Goal: Task Accomplishment & Management: Complete application form

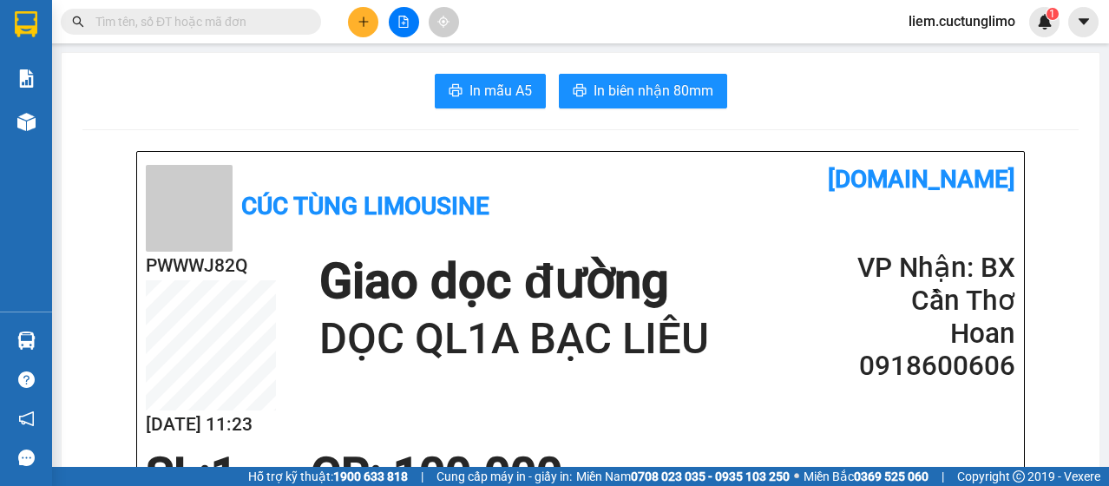
click at [352, 25] on button at bounding box center [363, 22] width 30 height 30
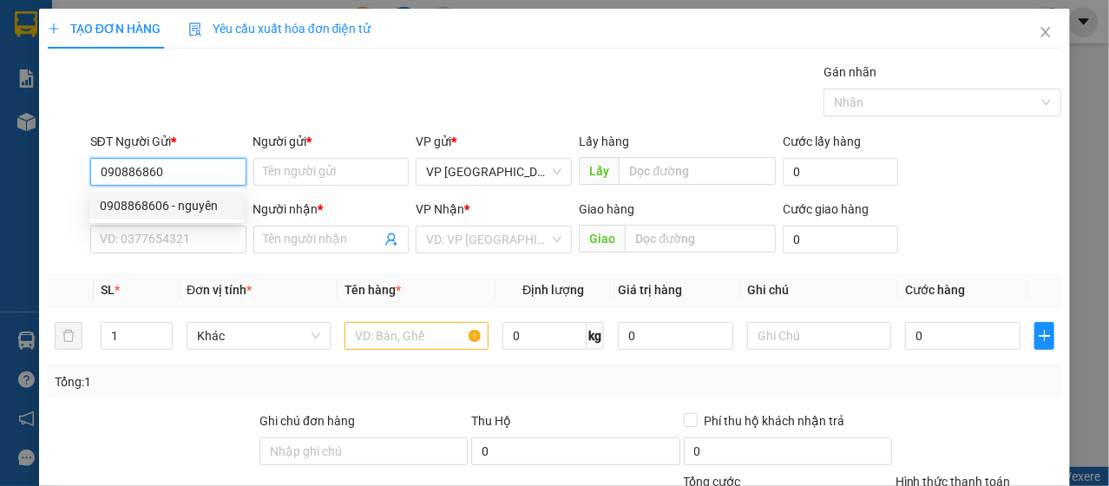
click at [184, 210] on div "0908868606 - nguyên" at bounding box center [167, 205] width 134 height 19
type input "0908868606"
type input "nguyên"
type input "0793832990"
type input "chánh"
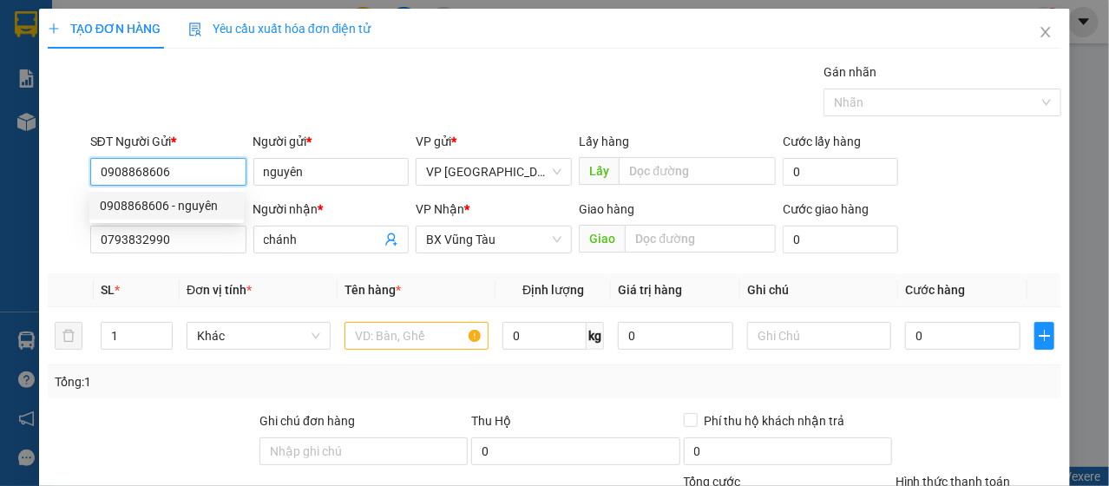
type input "50.000"
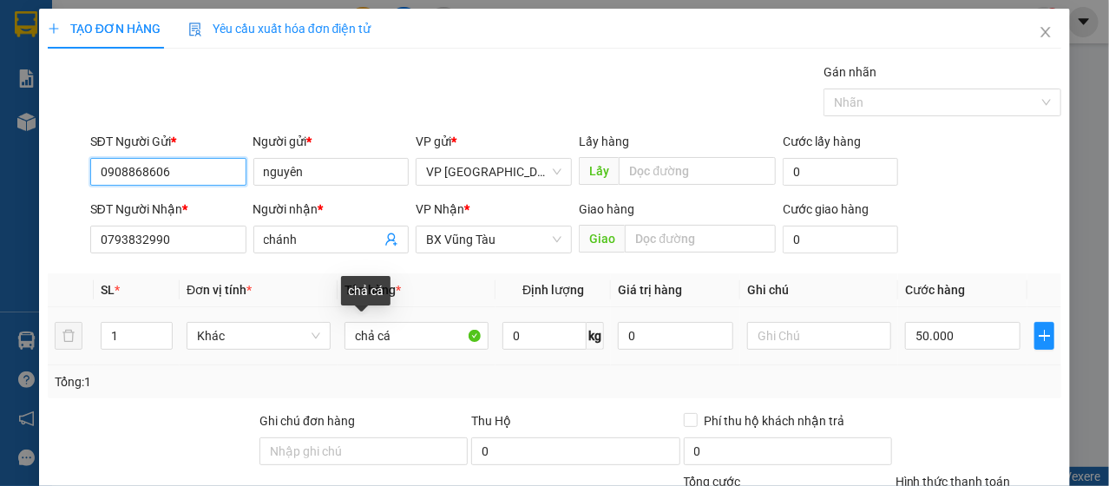
type input "0908868606"
click at [410, 318] on div "chả cá" at bounding box center [416, 335] width 144 height 35
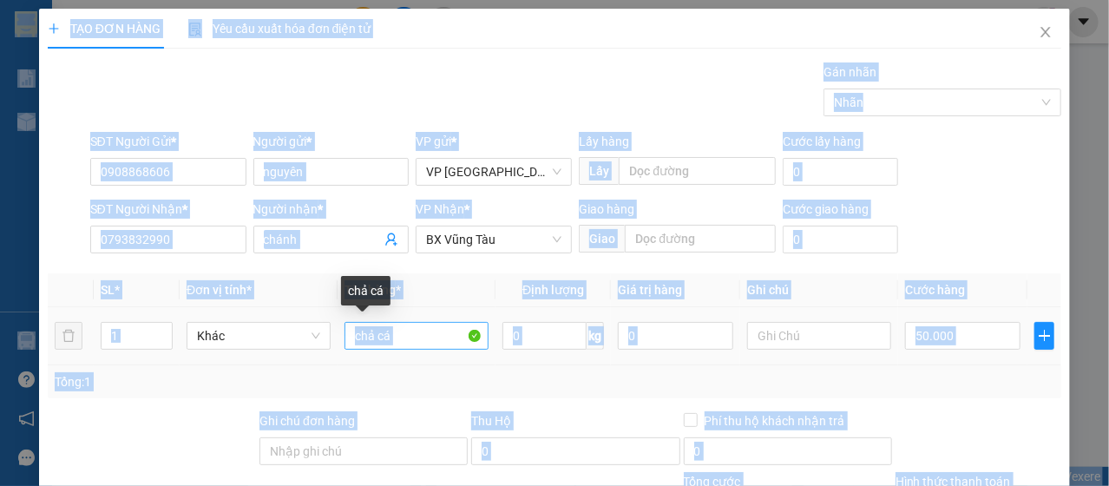
click at [404, 343] on input "chả cá" at bounding box center [416, 336] width 144 height 28
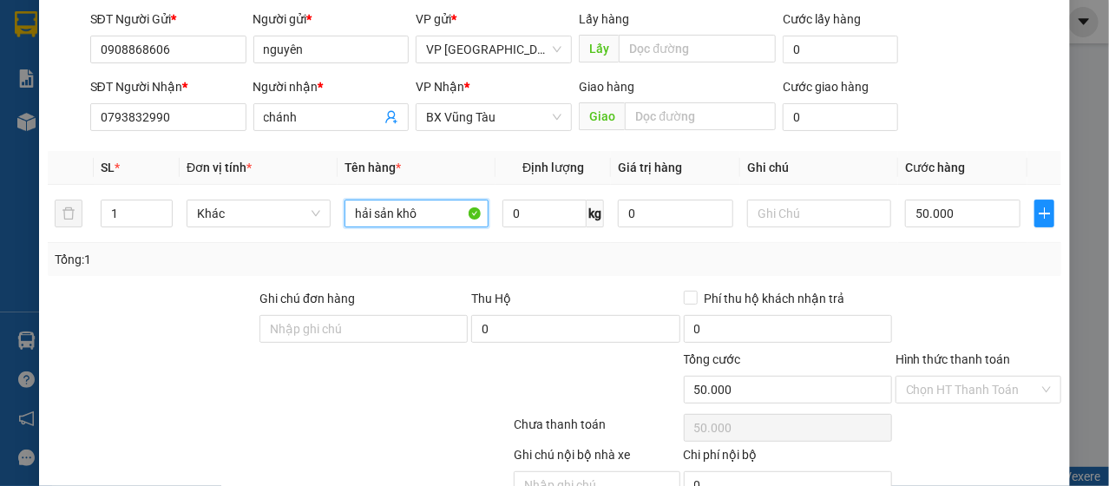
scroll to position [208, 0]
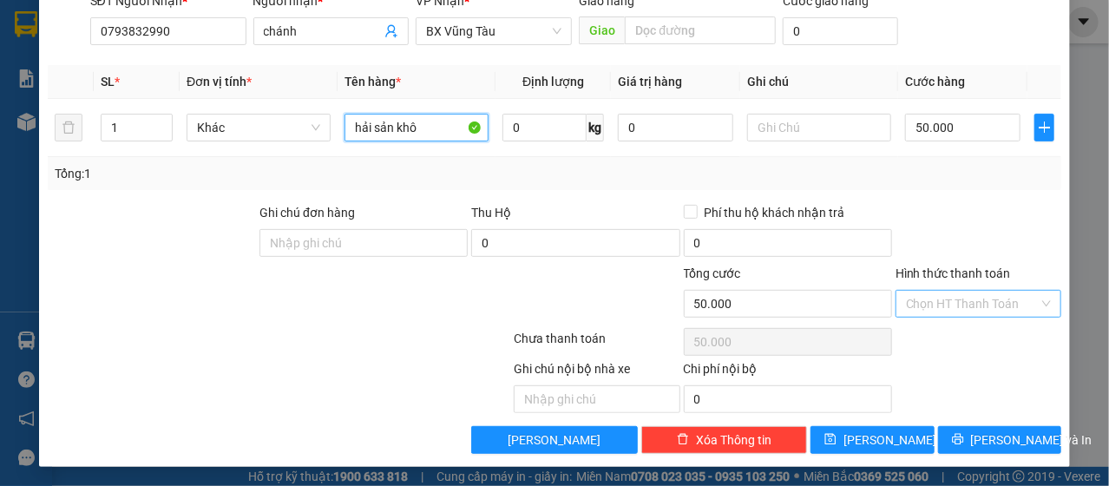
type input "hải sản khô"
click at [955, 300] on input "Hình thức thanh toán" at bounding box center [972, 304] width 133 height 26
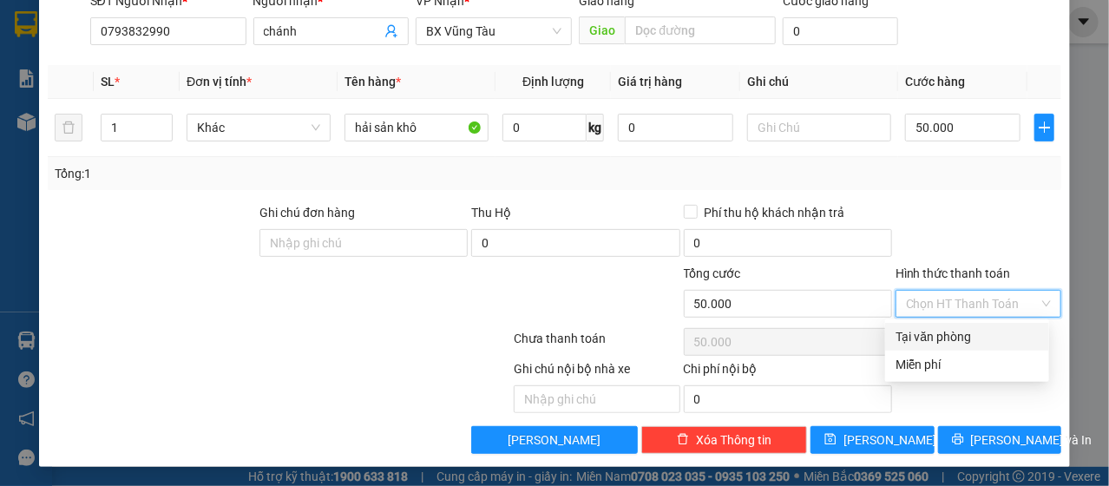
drag, startPoint x: 960, startPoint y: 334, endPoint x: 902, endPoint y: 157, distance: 186.3
click at [957, 327] on div "Tại văn phòng" at bounding box center [966, 336] width 143 height 19
type input "0"
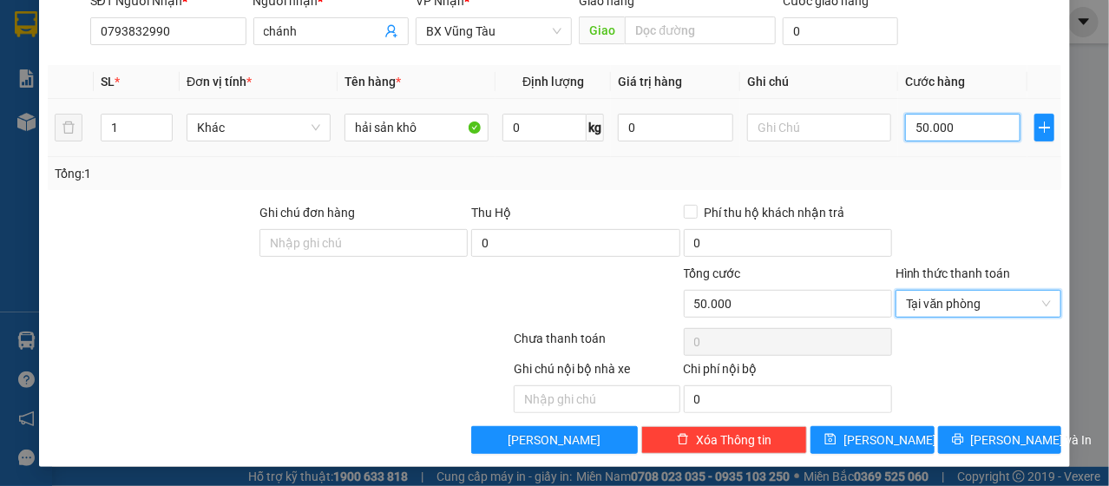
click at [913, 124] on input "50.000" at bounding box center [962, 128] width 115 height 28
type input "0"
type input "40.000"
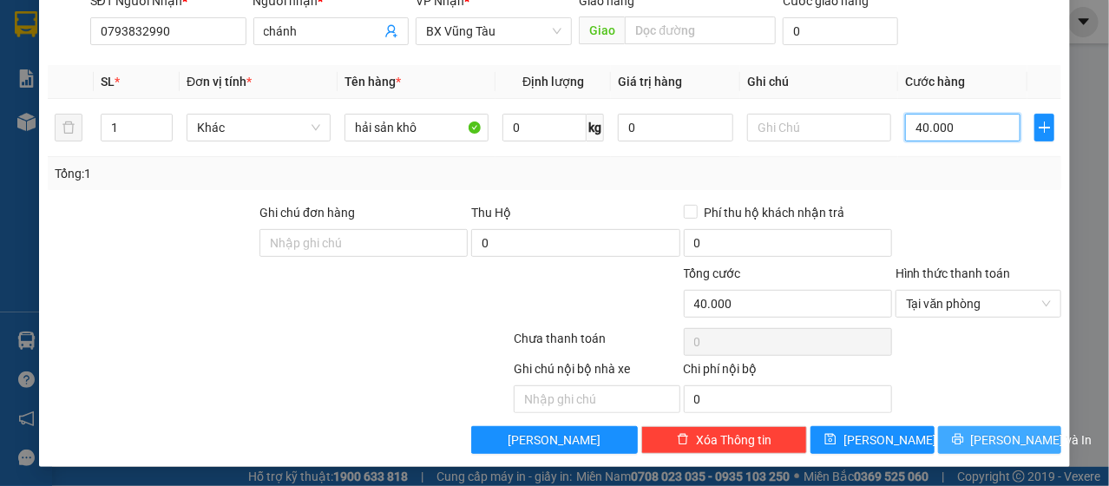
type input "40.000"
click at [998, 444] on span "[PERSON_NAME] và In" at bounding box center [1031, 439] width 121 height 19
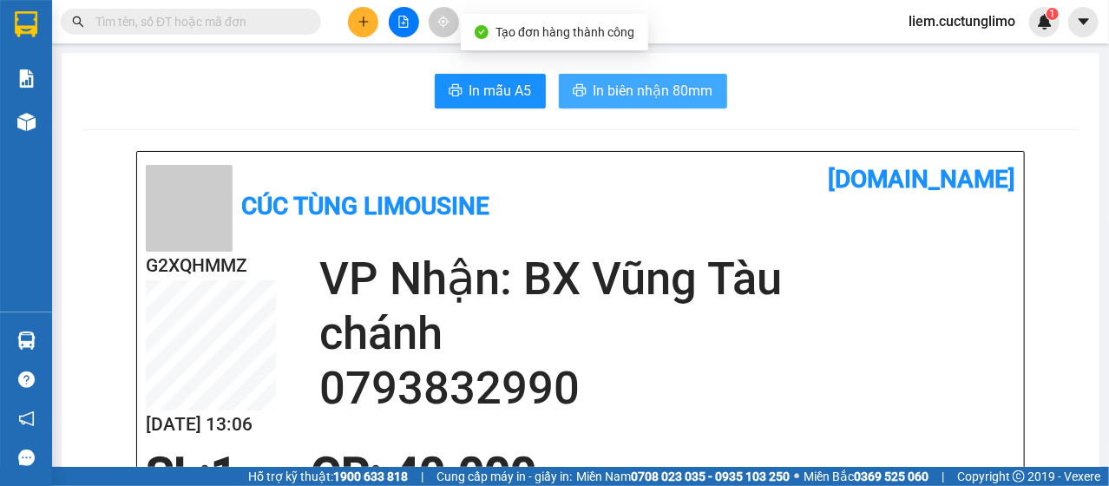
click at [703, 91] on span "In biên nhận 80mm" at bounding box center [653, 91] width 120 height 22
